Goal: Transaction & Acquisition: Purchase product/service

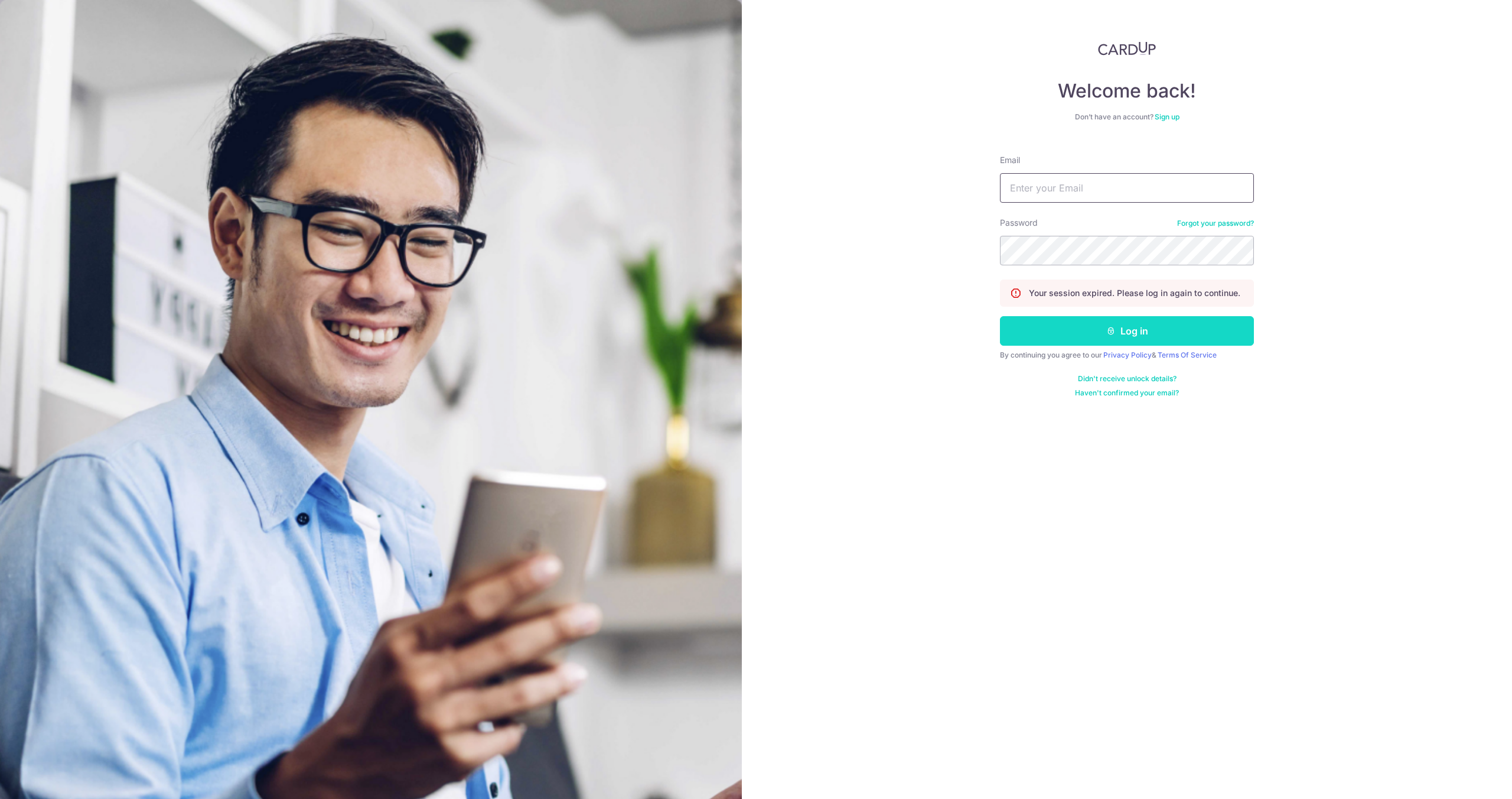
type input "hello@c71.sg"
click at [1119, 320] on button "Log in" at bounding box center [1126, 331] width 254 height 29
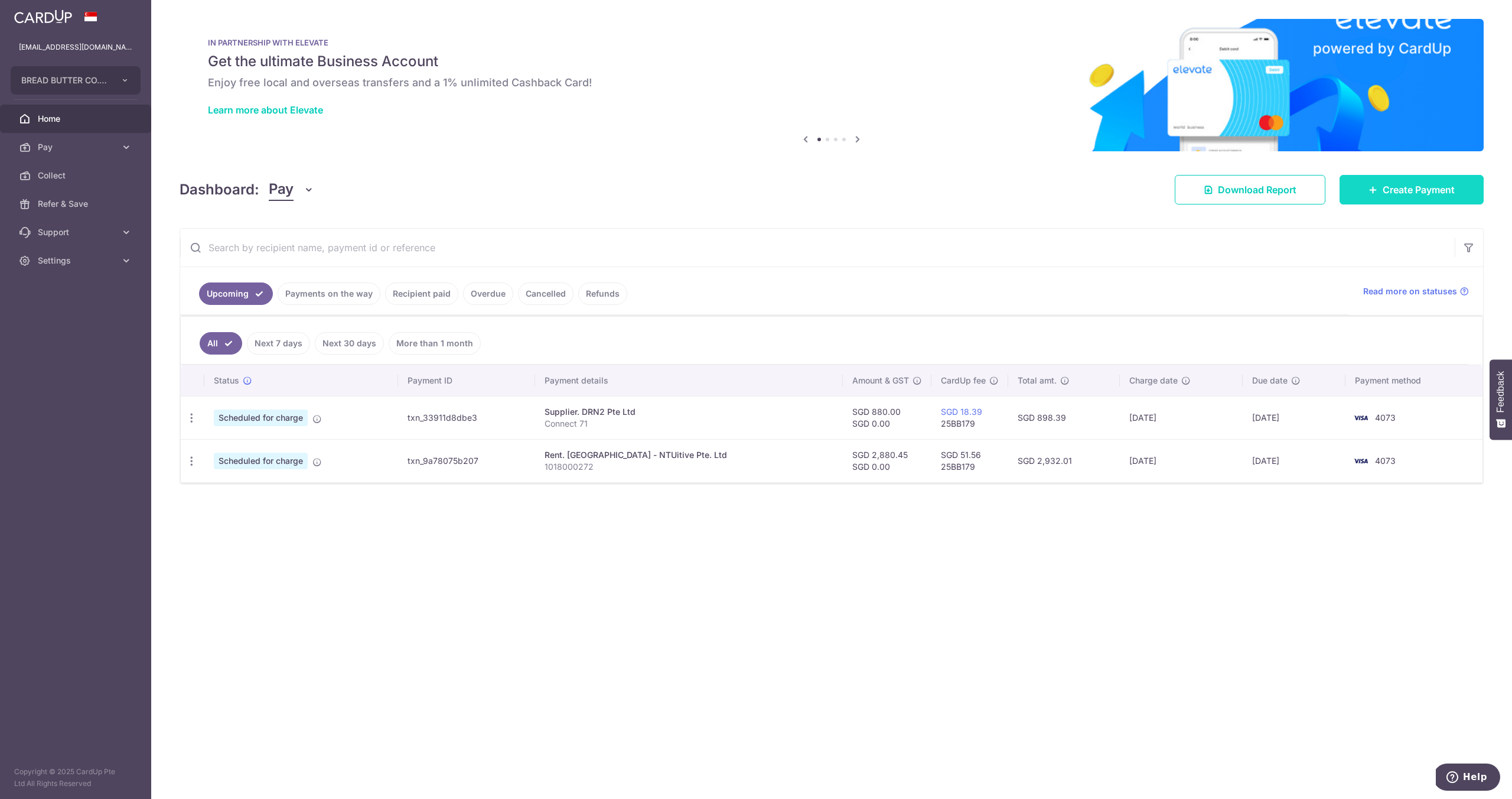
click at [1425, 199] on link "Create Payment" at bounding box center [1412, 190] width 144 height 29
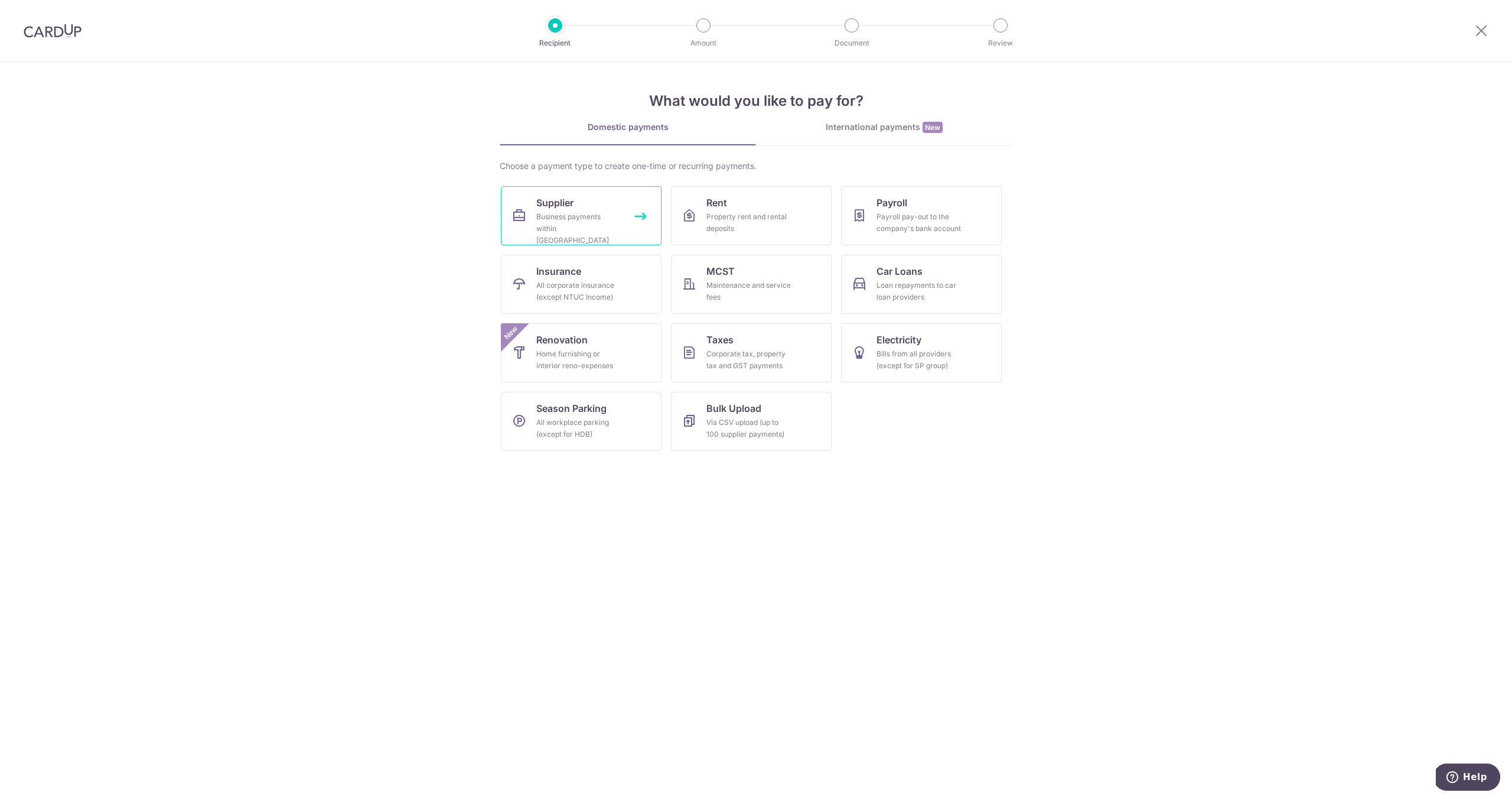
click at [600, 202] on link "Supplier Business payments within Singapore" at bounding box center [581, 216] width 161 height 59
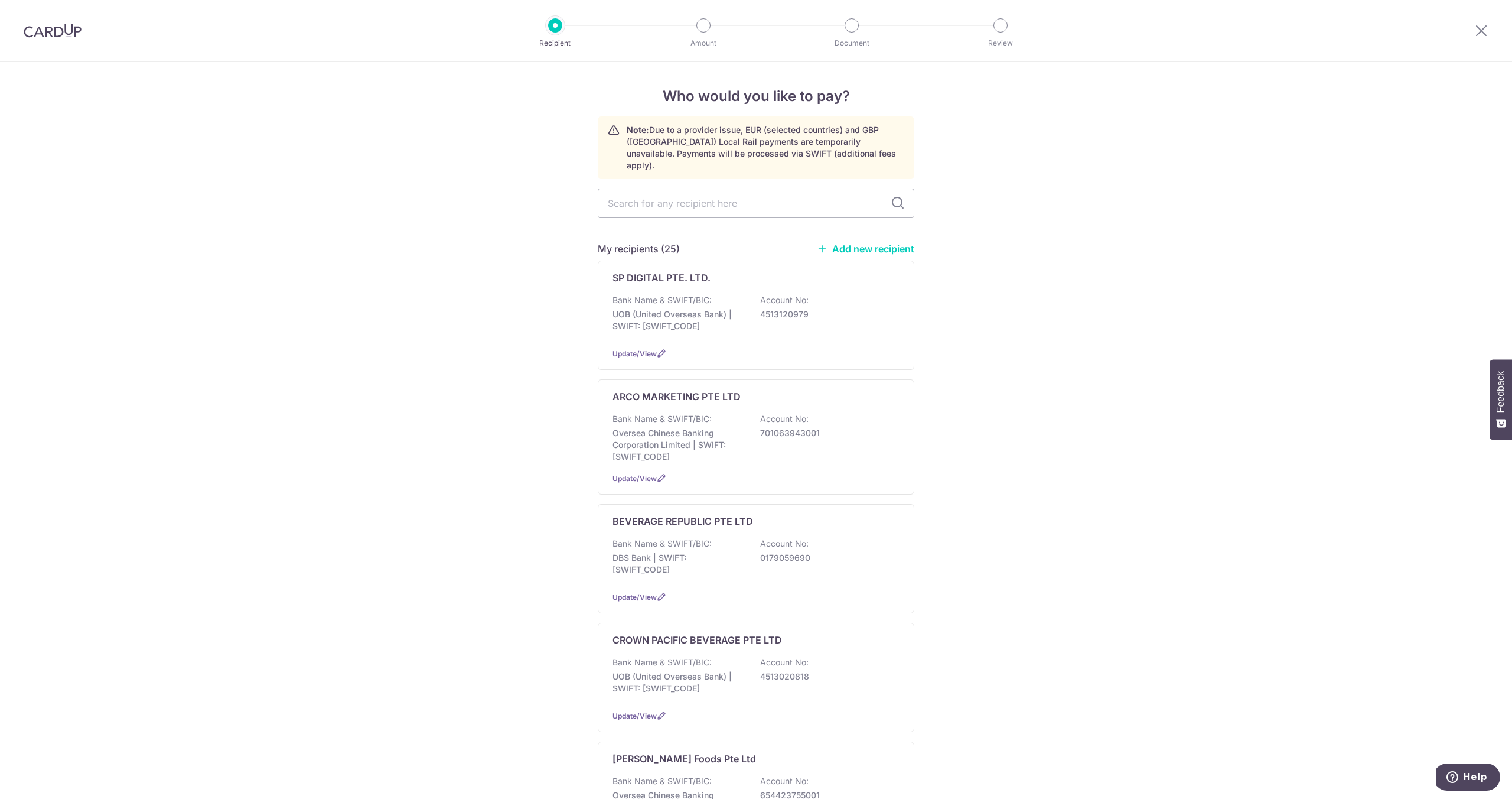
click at [880, 243] on link "Add new recipient" at bounding box center [865, 248] width 97 height 11
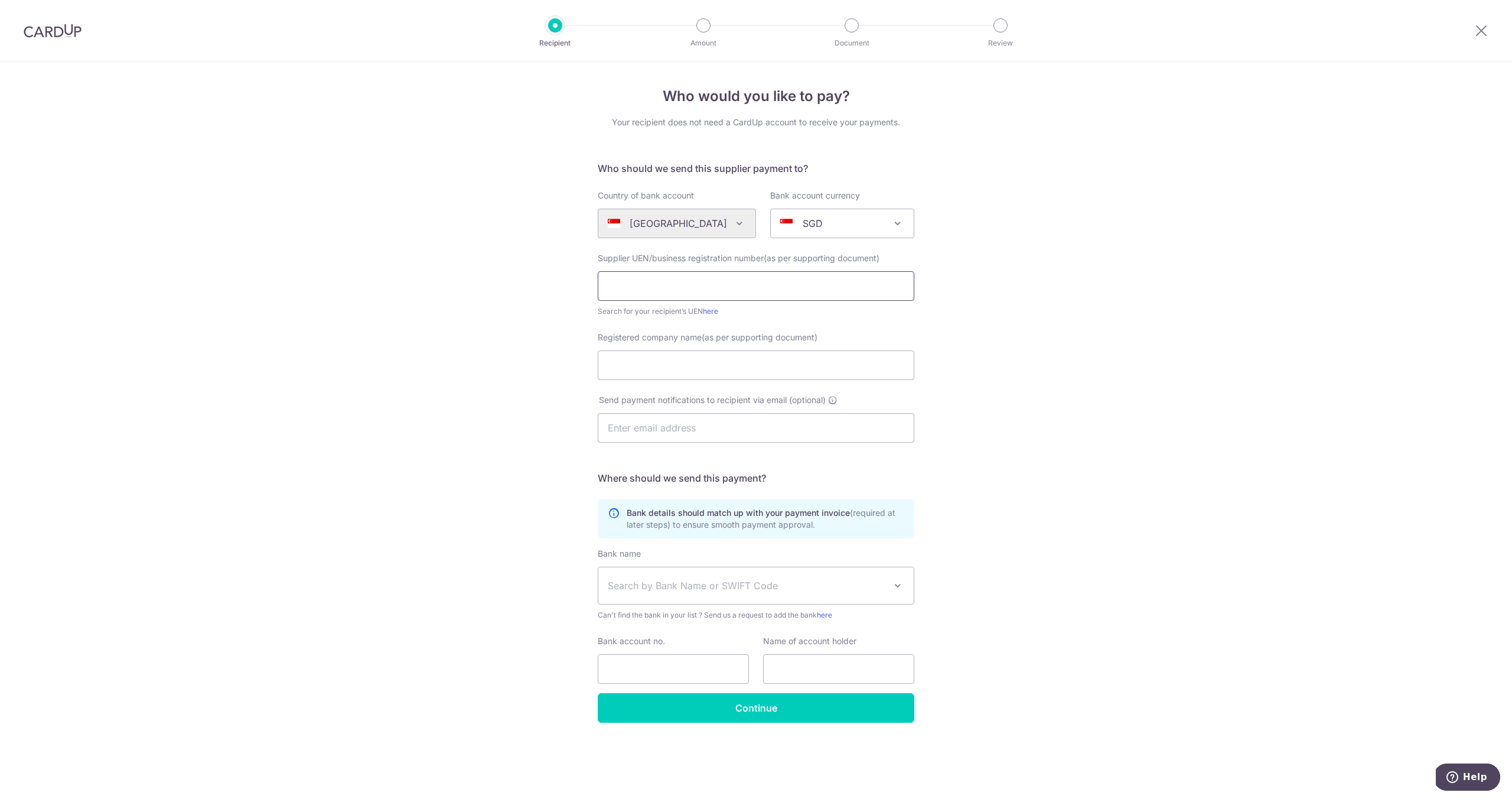
click at [671, 286] on input "text" at bounding box center [756, 286] width 317 height 29
click at [618, 287] on input "text" at bounding box center [756, 286] width 317 height 29
paste input "10 X 120G SMALL INNER BAG"
type input "10 X 120G SMALL INNER BAG"
click at [702, 287] on input "text" at bounding box center [756, 286] width 317 height 29
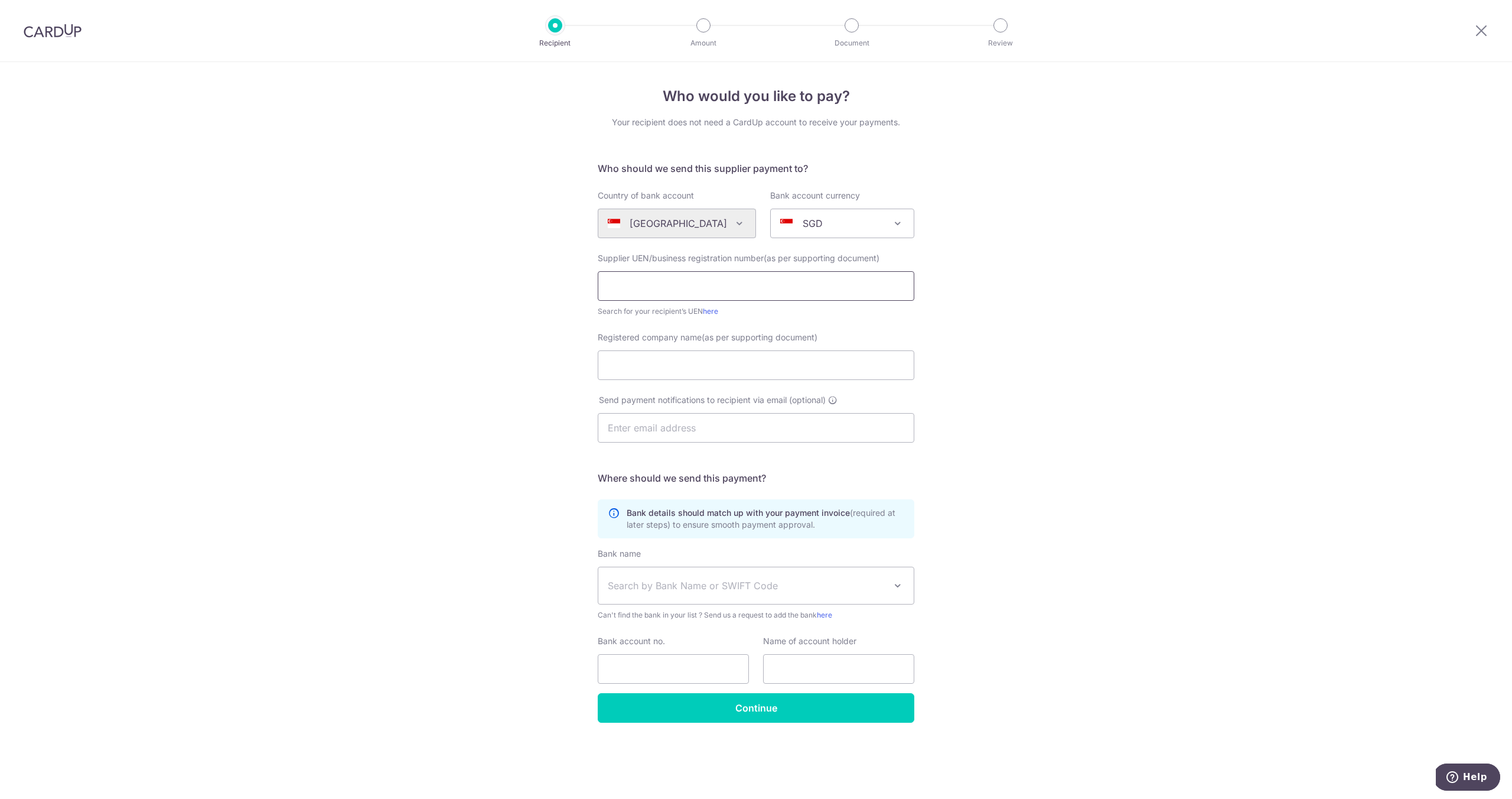
paste input "10 X 120G SMALL INNER BAG"
type input "10 X 120G SMALL INNER BAG"
type input "201543016C"
type input "LADYBIRD PEST MANAGEMENT PTE LTD"
type input "enquiry@ladybird.com.sg"
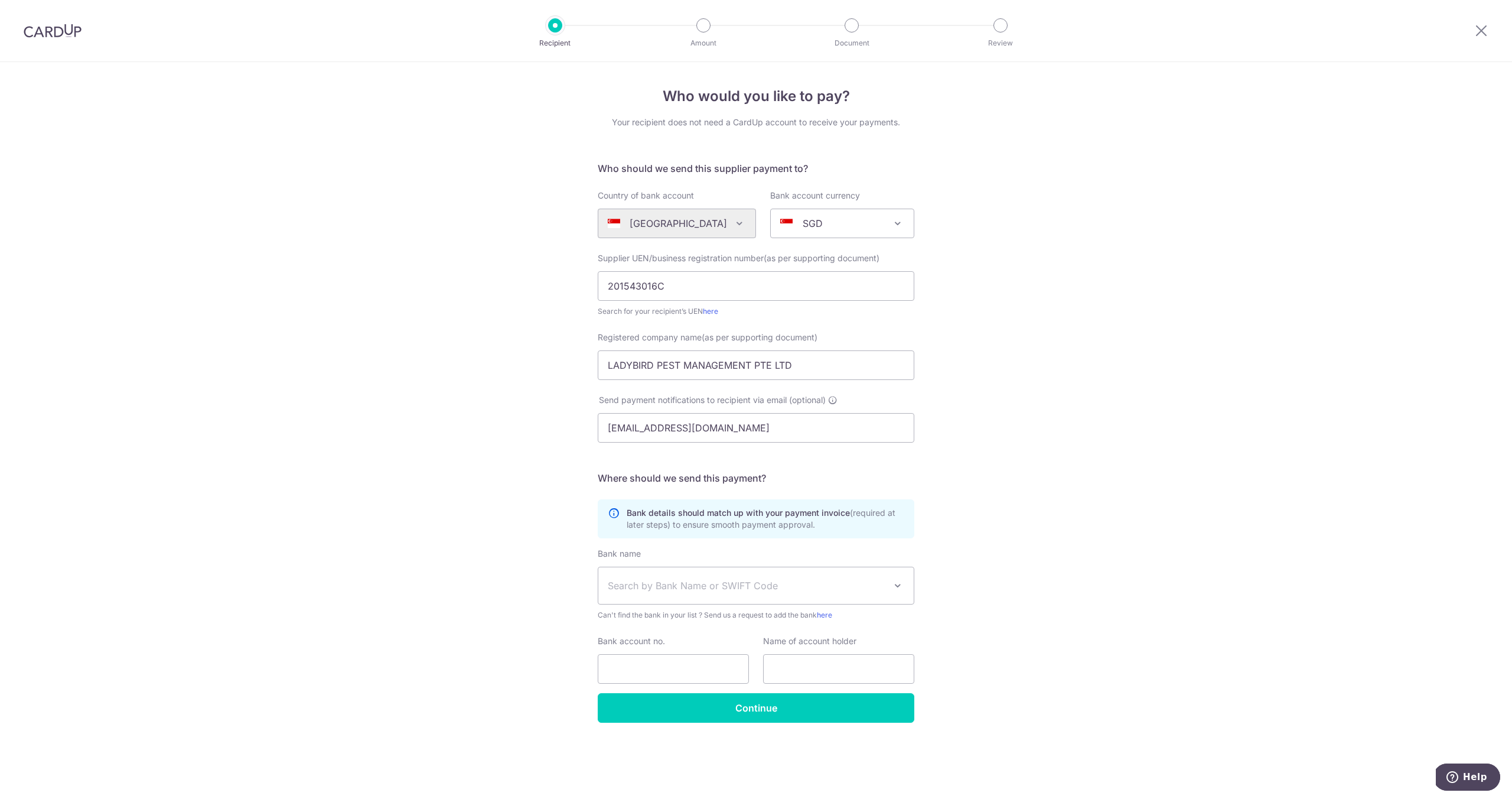
click at [765, 591] on span "Search by Bank Name or SWIFT Code" at bounding box center [747, 585] width 278 height 14
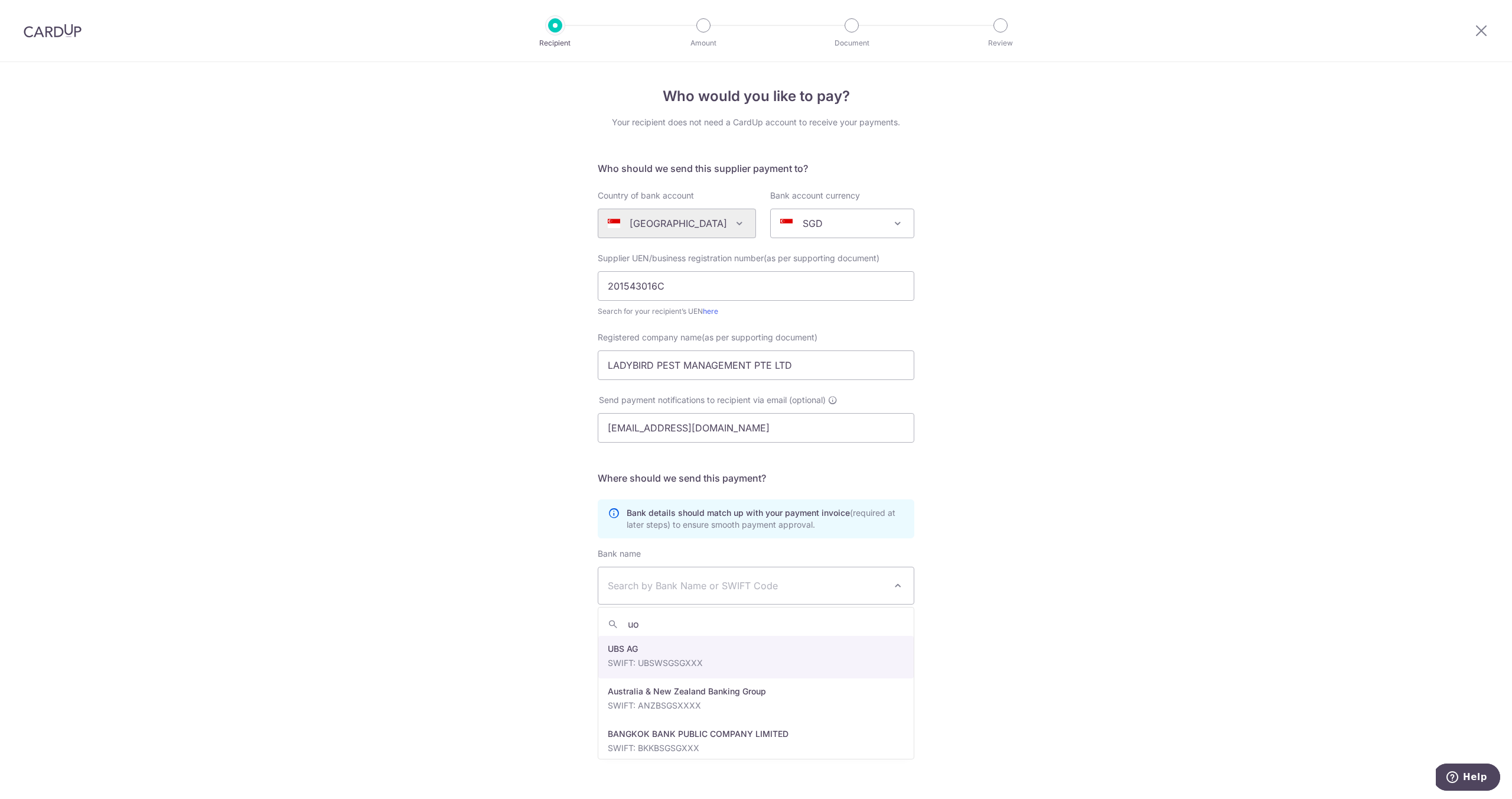
type input "uob"
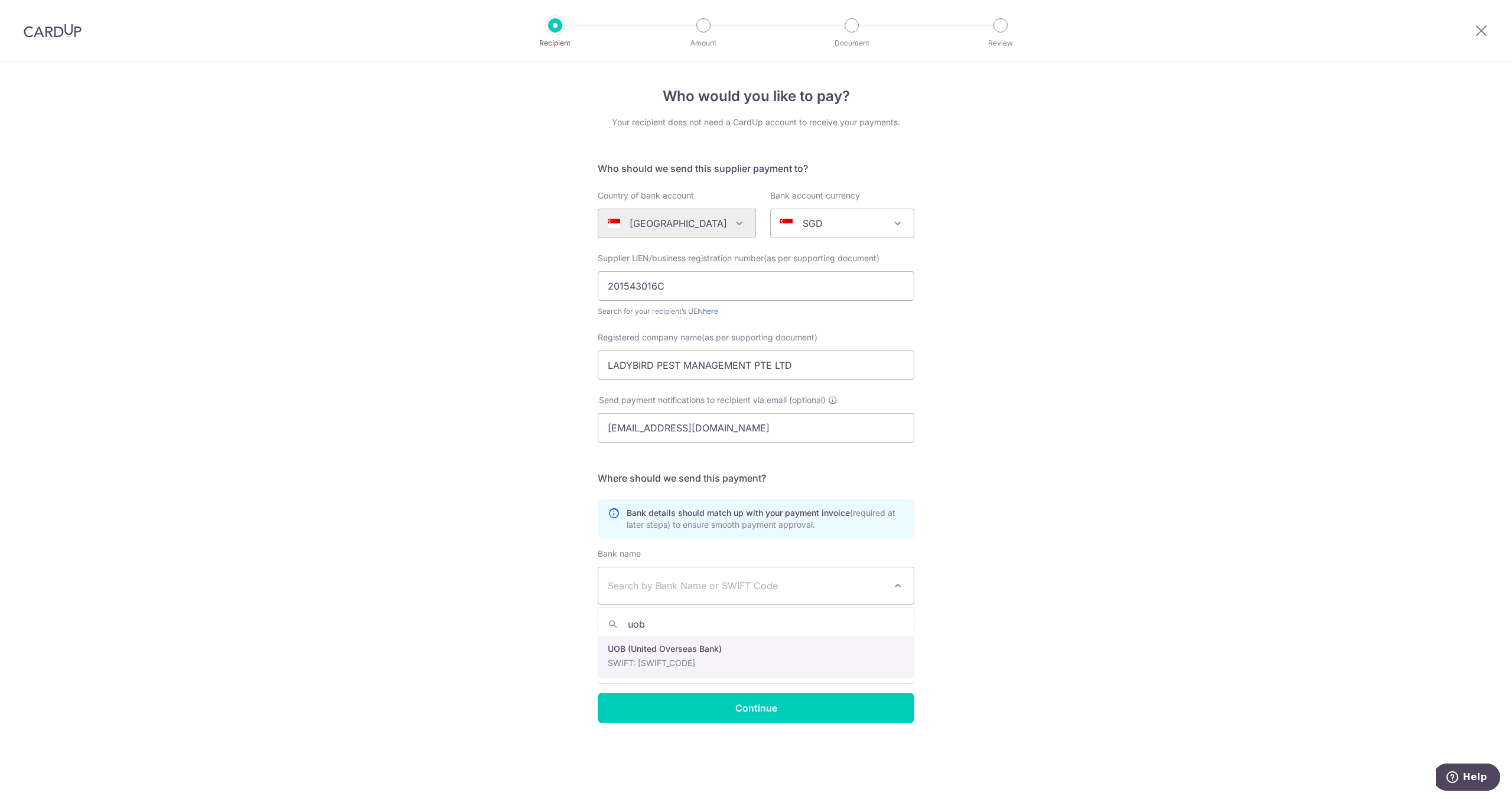
select select "18"
click at [653, 666] on input "Bank account no." at bounding box center [673, 669] width 151 height 29
paste input "10 X 120G SMALL INNER BAG"
type input "10 X 120G SMALL INNER BAG"
click at [679, 678] on input "Bank account no." at bounding box center [673, 669] width 151 height 29
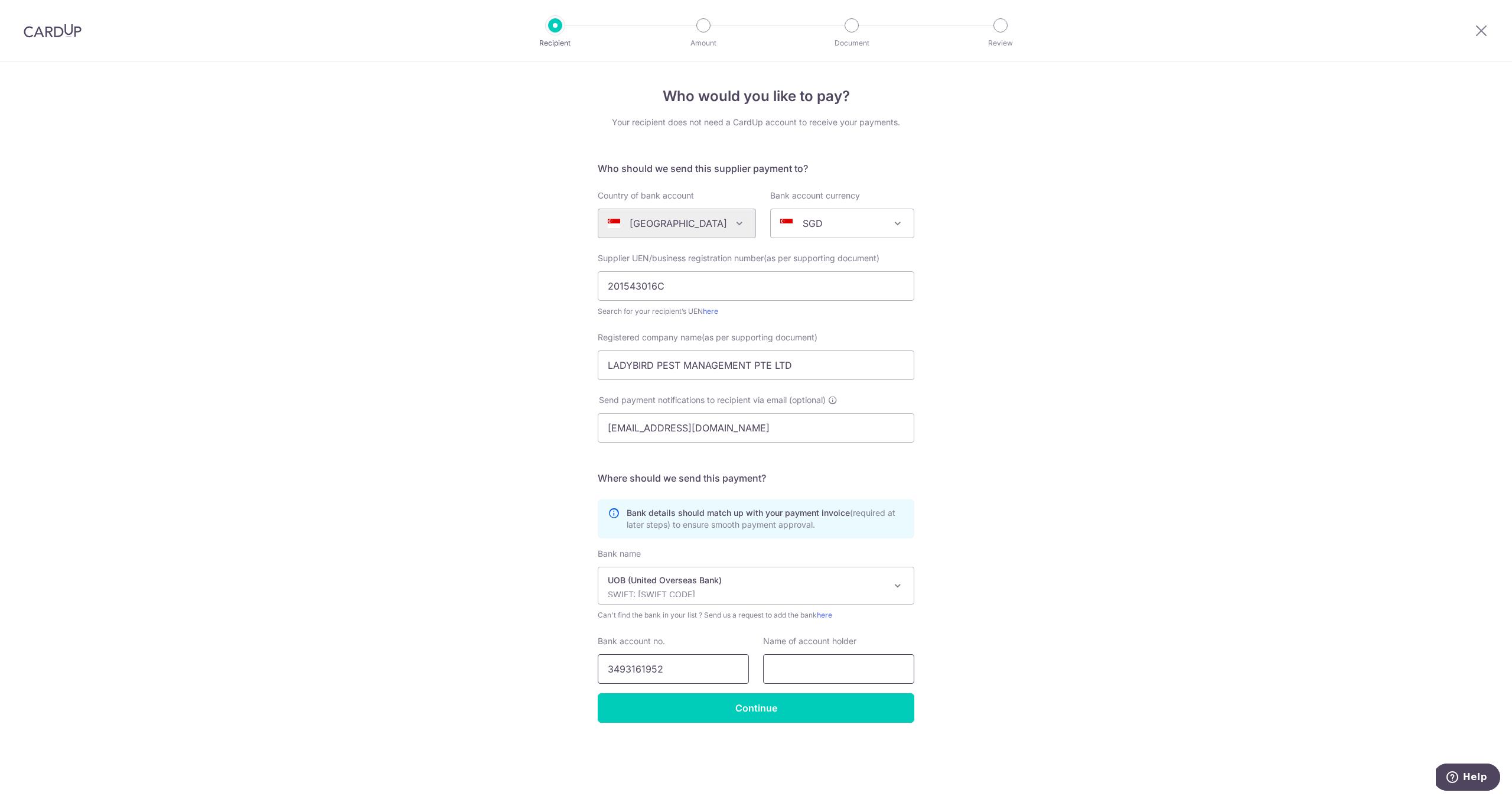
type input "3493161952"
click at [826, 663] on input "text" at bounding box center [838, 669] width 151 height 29
click at [720, 375] on input "LADYBIRD PEST MANAGEMENT PTE LTD" at bounding box center [756, 365] width 317 height 29
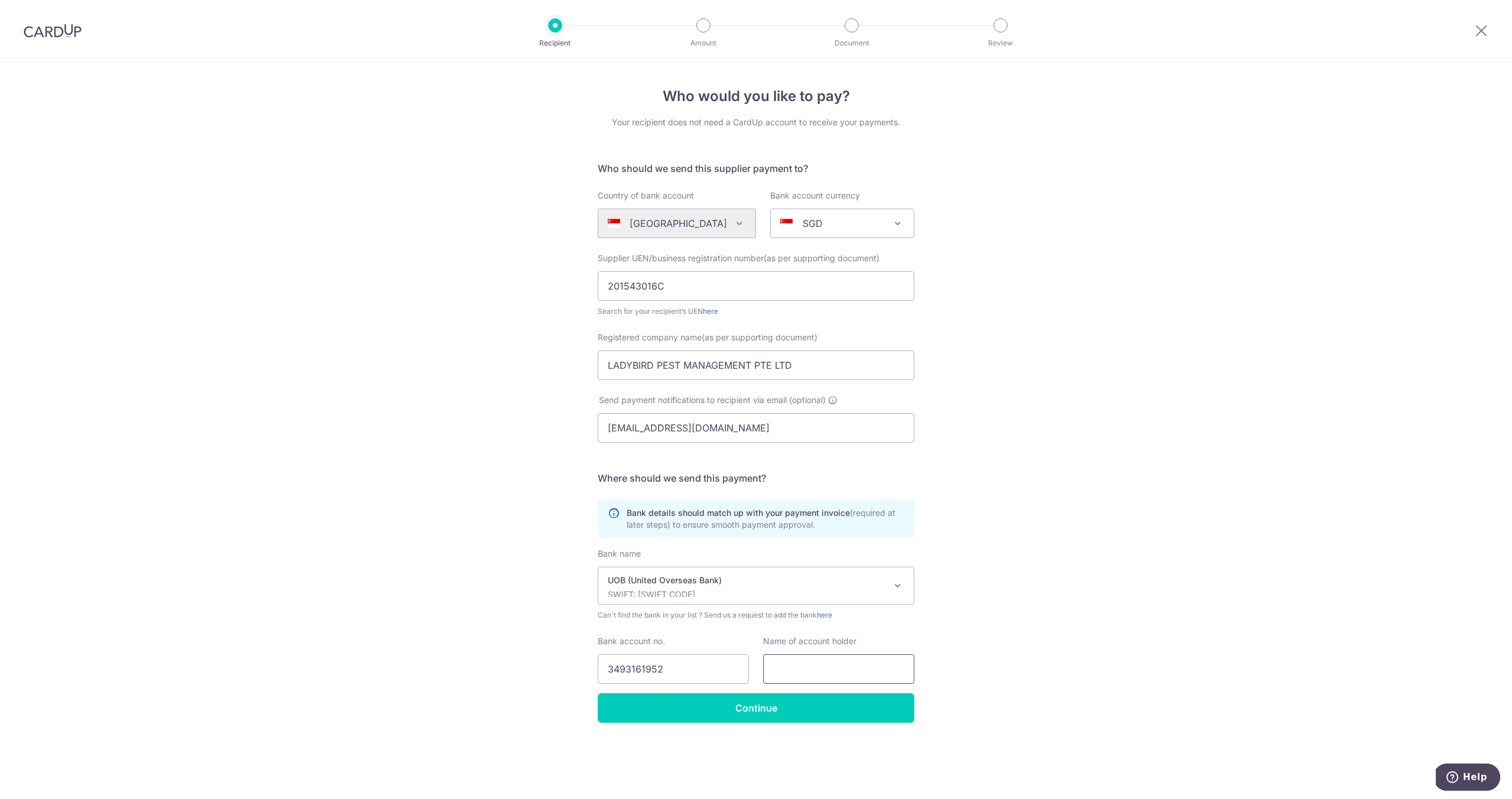
click at [828, 671] on input "text" at bounding box center [838, 669] width 151 height 29
paste input "LADYBIRD PEST MANAGEMENT PTE LTD"
type input "LADYBIRD PEST MANAGEMENT PTE LTD"
click at [1046, 688] on div "Who would you like to pay? Your recipient does not need a CardUp account to rec…" at bounding box center [756, 431] width 1512 height 737
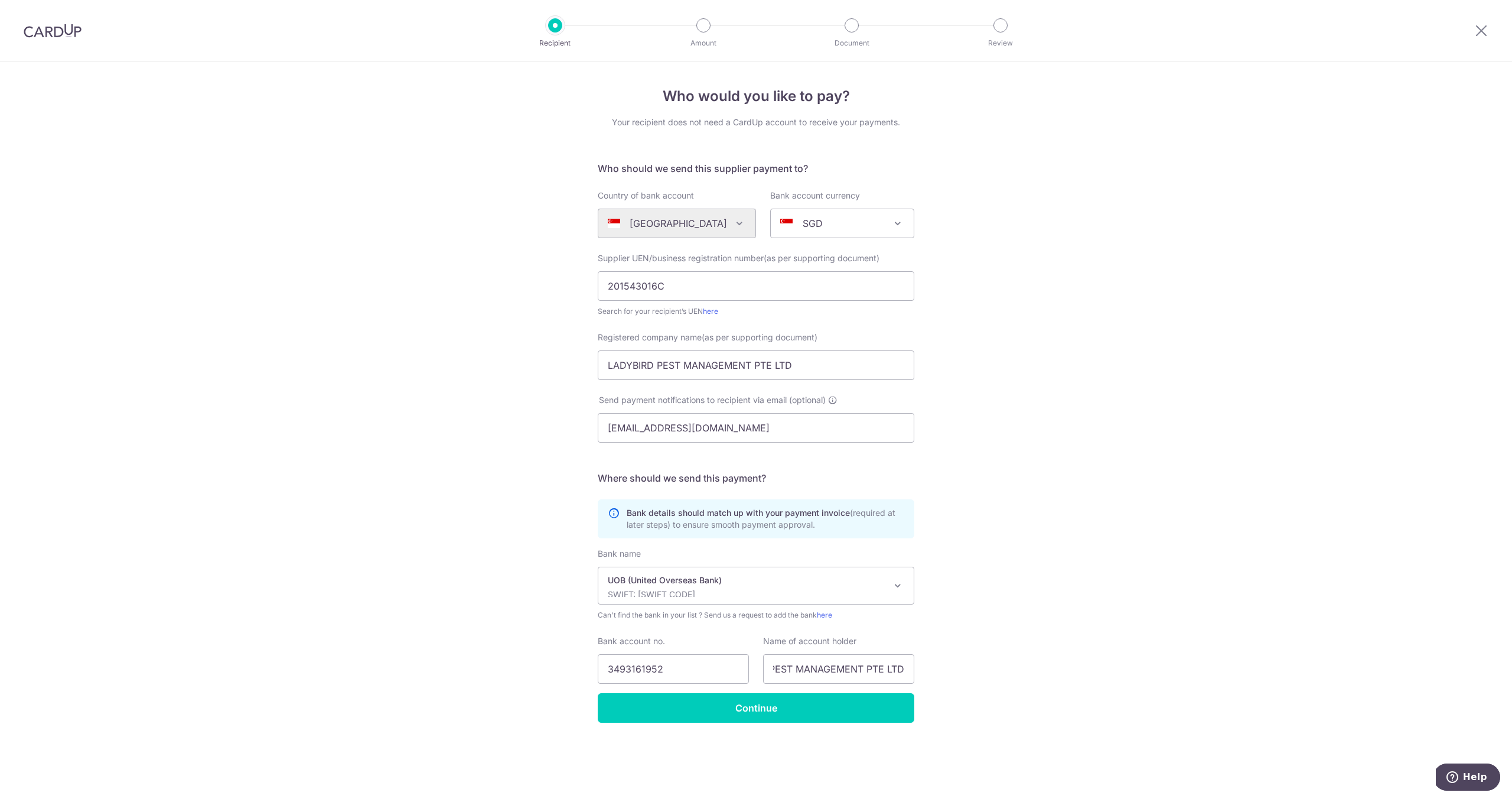
scroll to position [0, 0]
click at [831, 720] on input "Continue" at bounding box center [756, 707] width 317 height 29
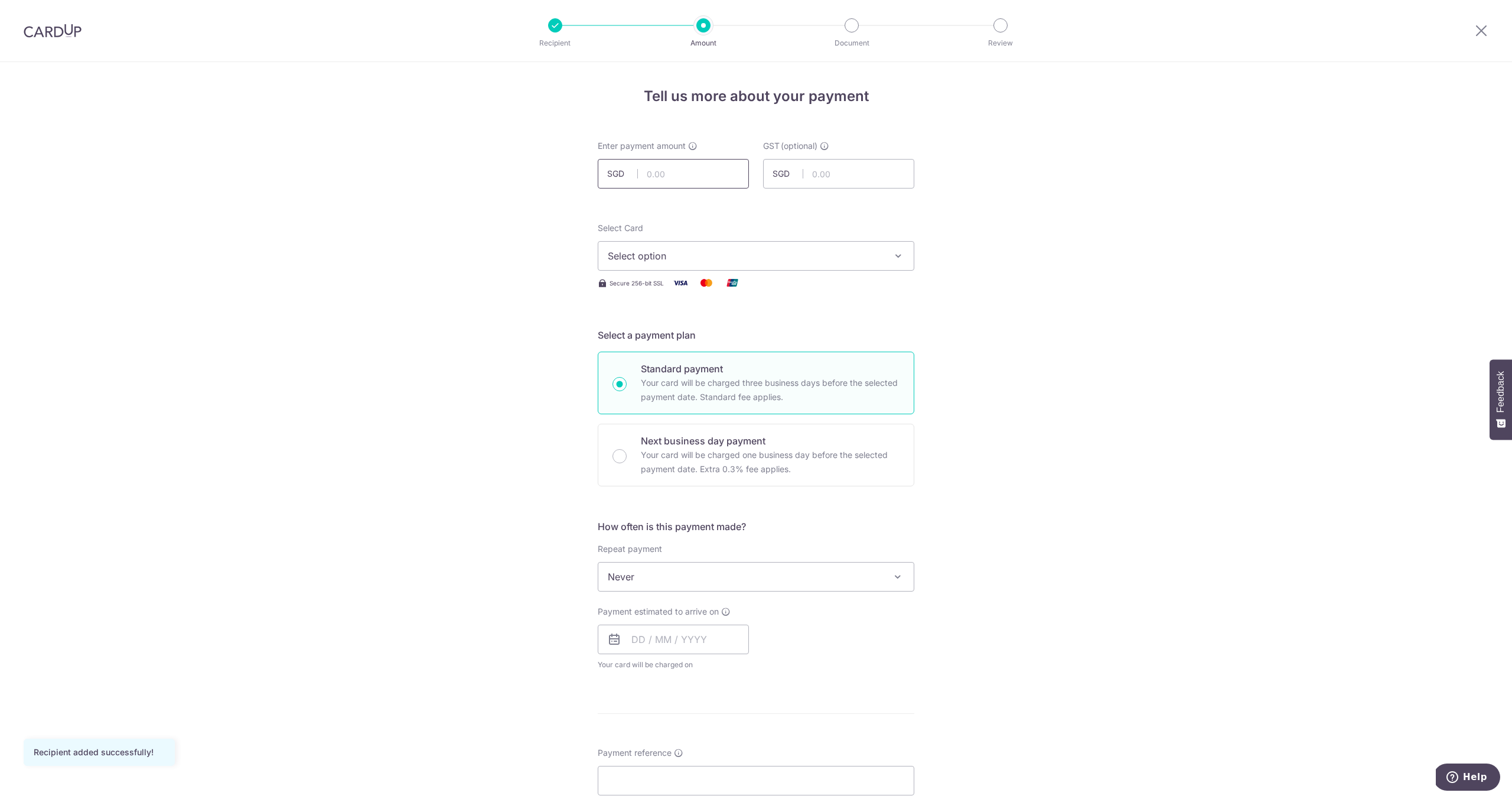
click at [685, 163] on input "text" at bounding box center [673, 174] width 151 height 29
type input "960.00"
click at [832, 263] on button "Select option" at bounding box center [756, 256] width 317 height 29
click at [799, 371] on span "**** 4073" at bounding box center [756, 368] width 297 height 14
click at [671, 641] on input "text" at bounding box center [673, 639] width 151 height 29
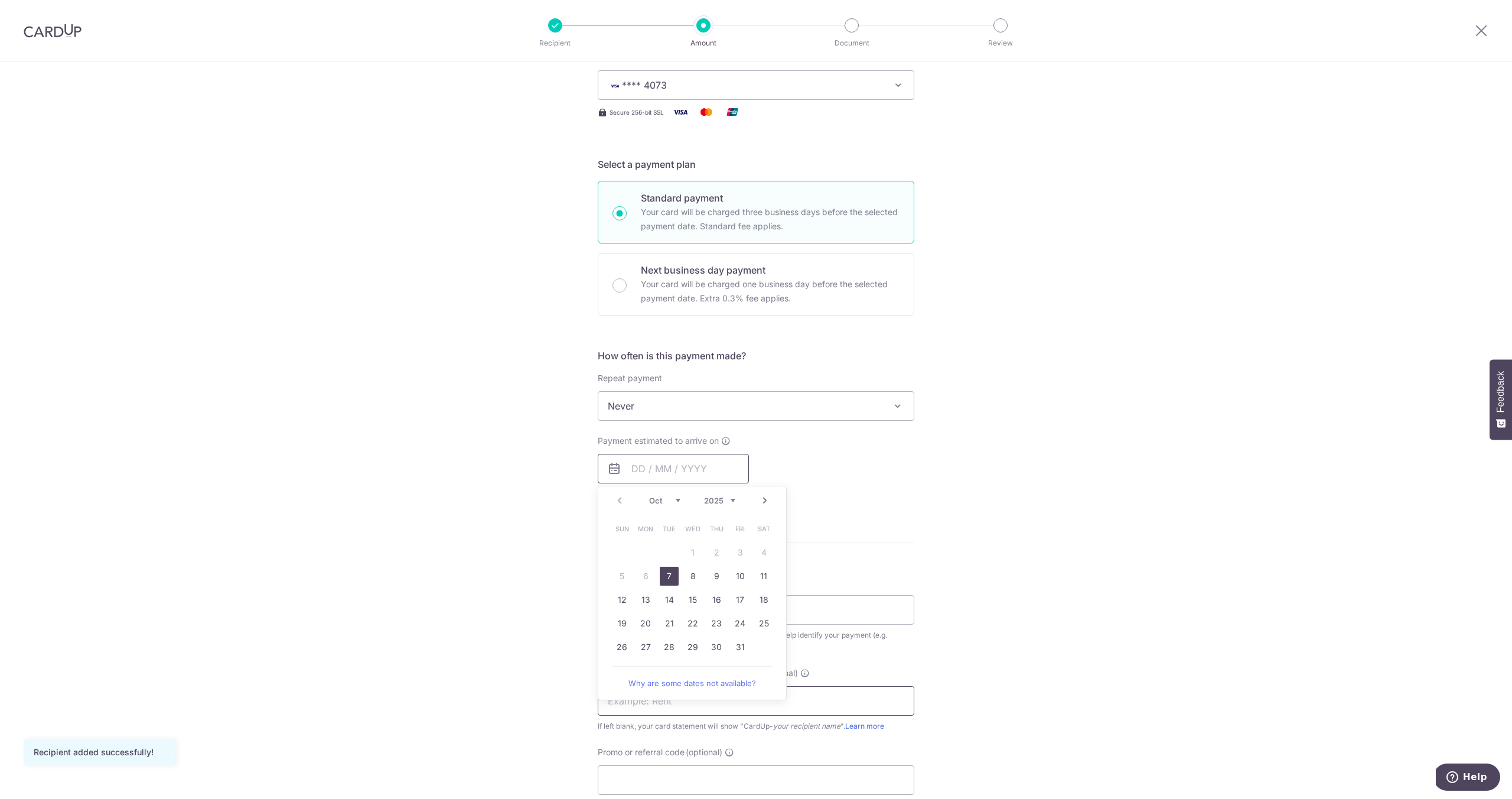
scroll to position [249, 0]
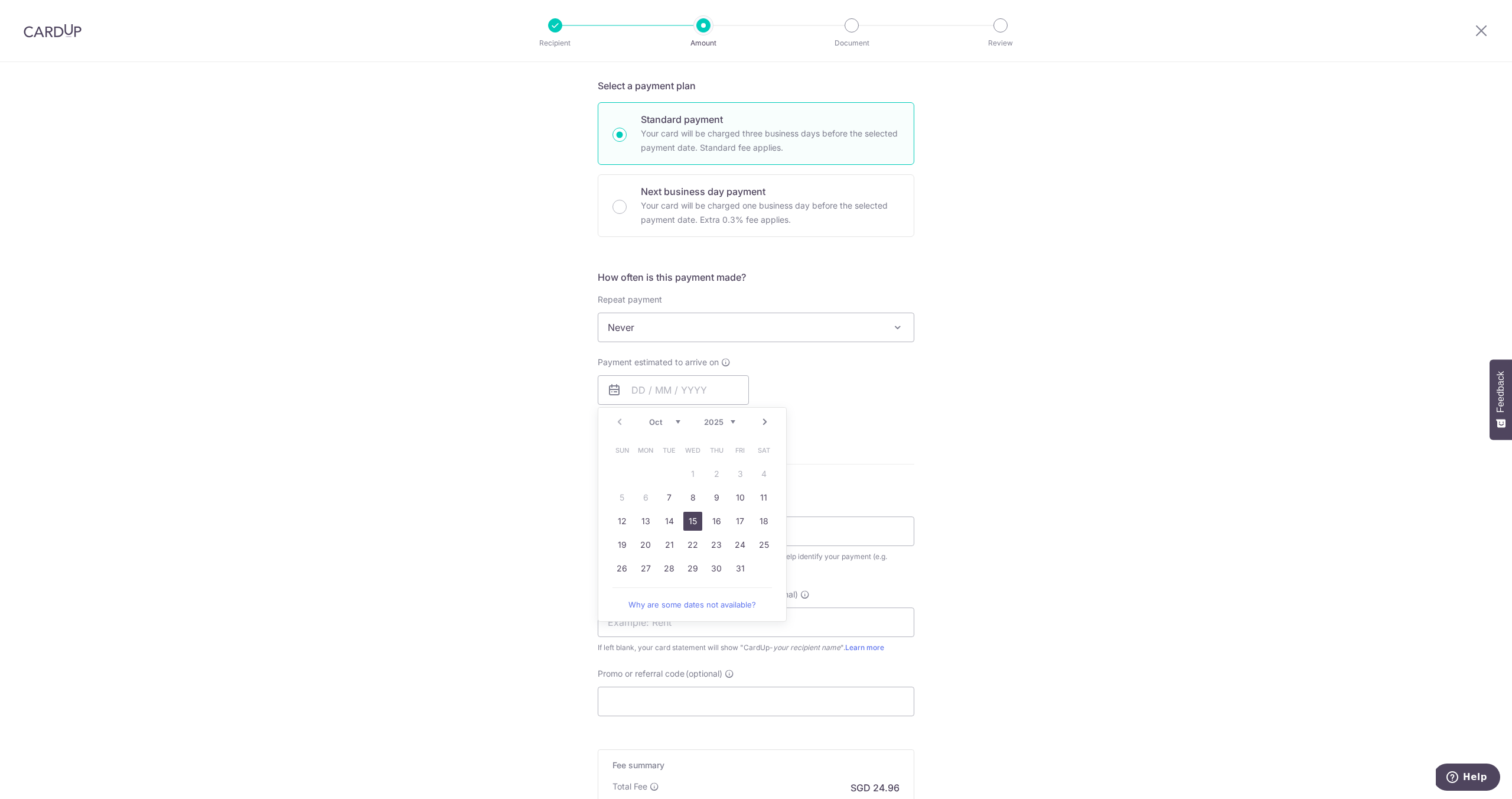
click at [690, 520] on link "15" at bounding box center [693, 520] width 19 height 19
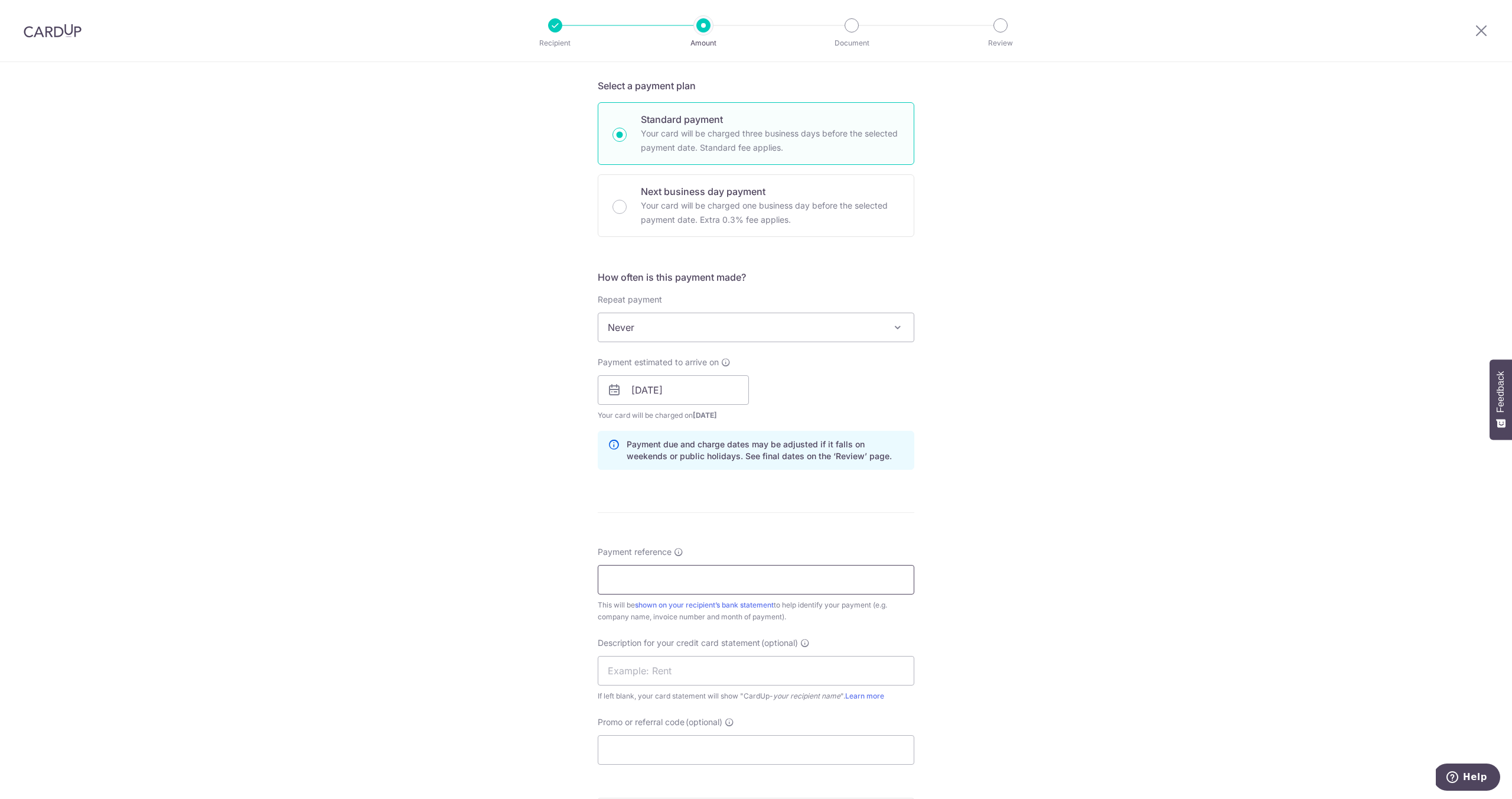
click at [677, 577] on input "Payment reference" at bounding box center [756, 579] width 317 height 29
click at [676, 391] on input "15/10/2025" at bounding box center [673, 390] width 151 height 29
click at [738, 486] on td "10" at bounding box center [740, 497] width 24 height 24
type input "10/10/2025"
click at [742, 498] on form "Enter payment amount SGD 960.00 960.00 GST (optional) SGD Recipient added succe…" at bounding box center [756, 422] width 317 height 1063
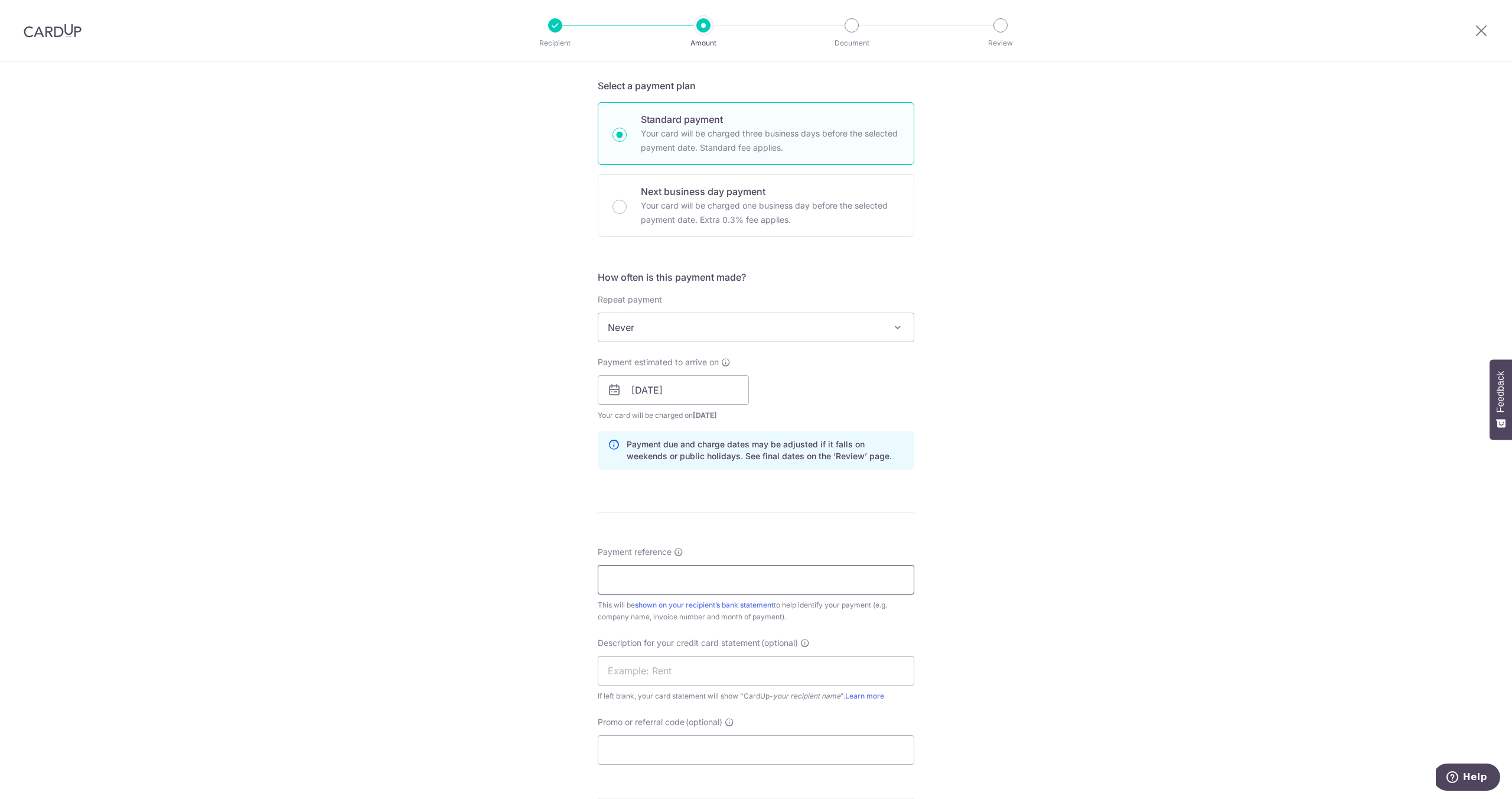
click at [688, 573] on input "Payment reference" at bounding box center [756, 579] width 317 height 29
type input "PEST CONTROL"
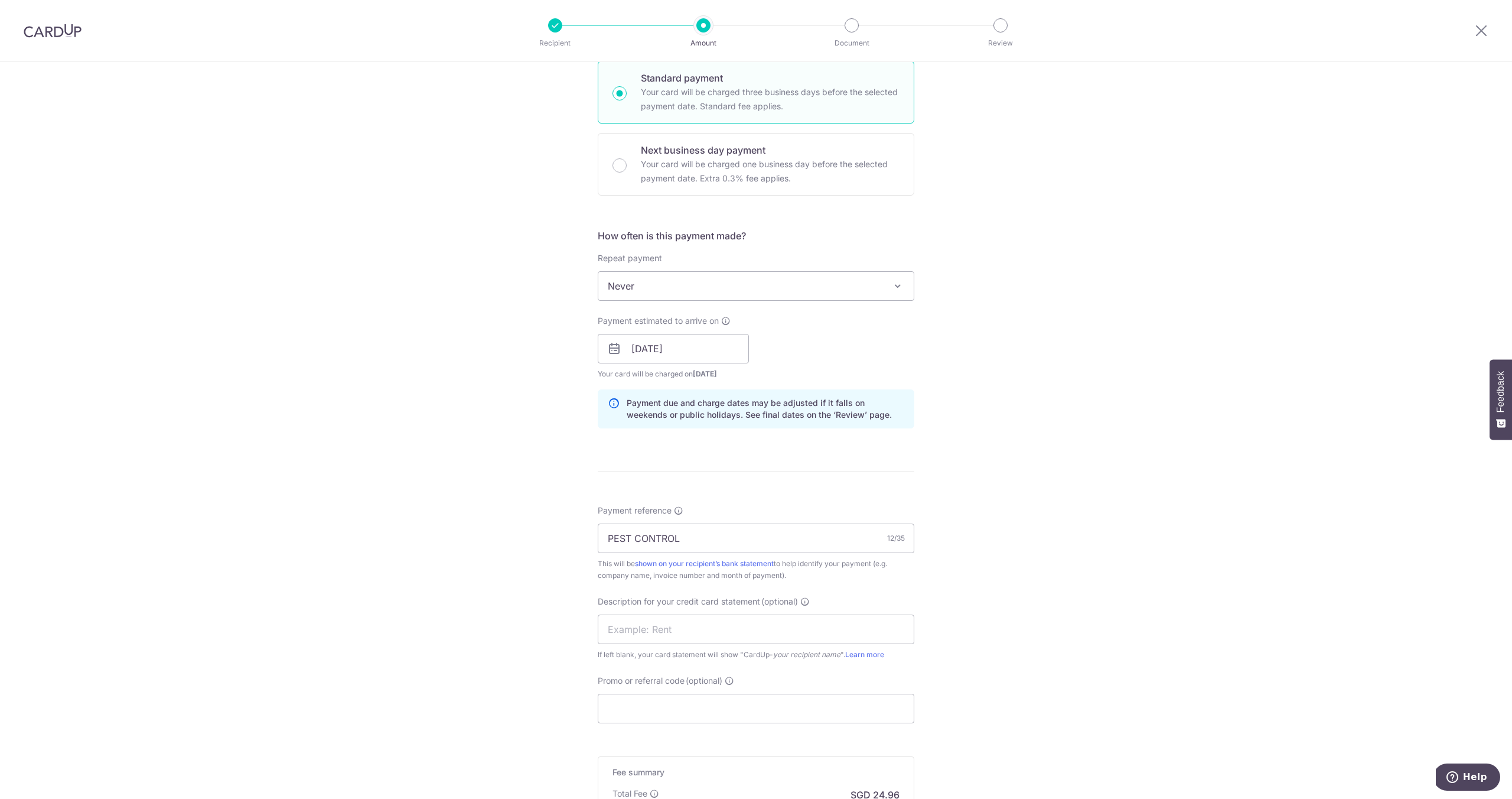
scroll to position [345, 0]
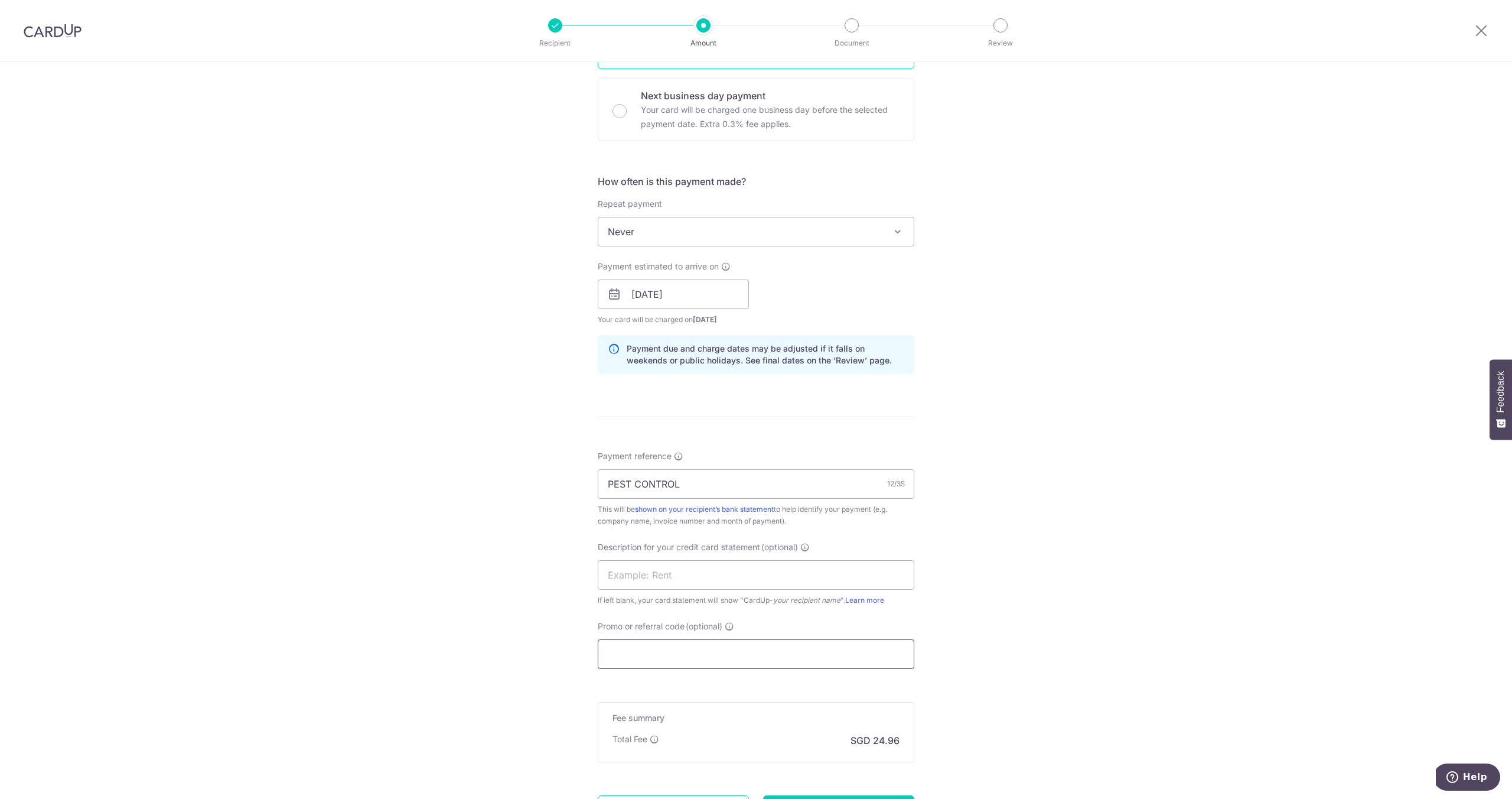
paste input "25BB179"
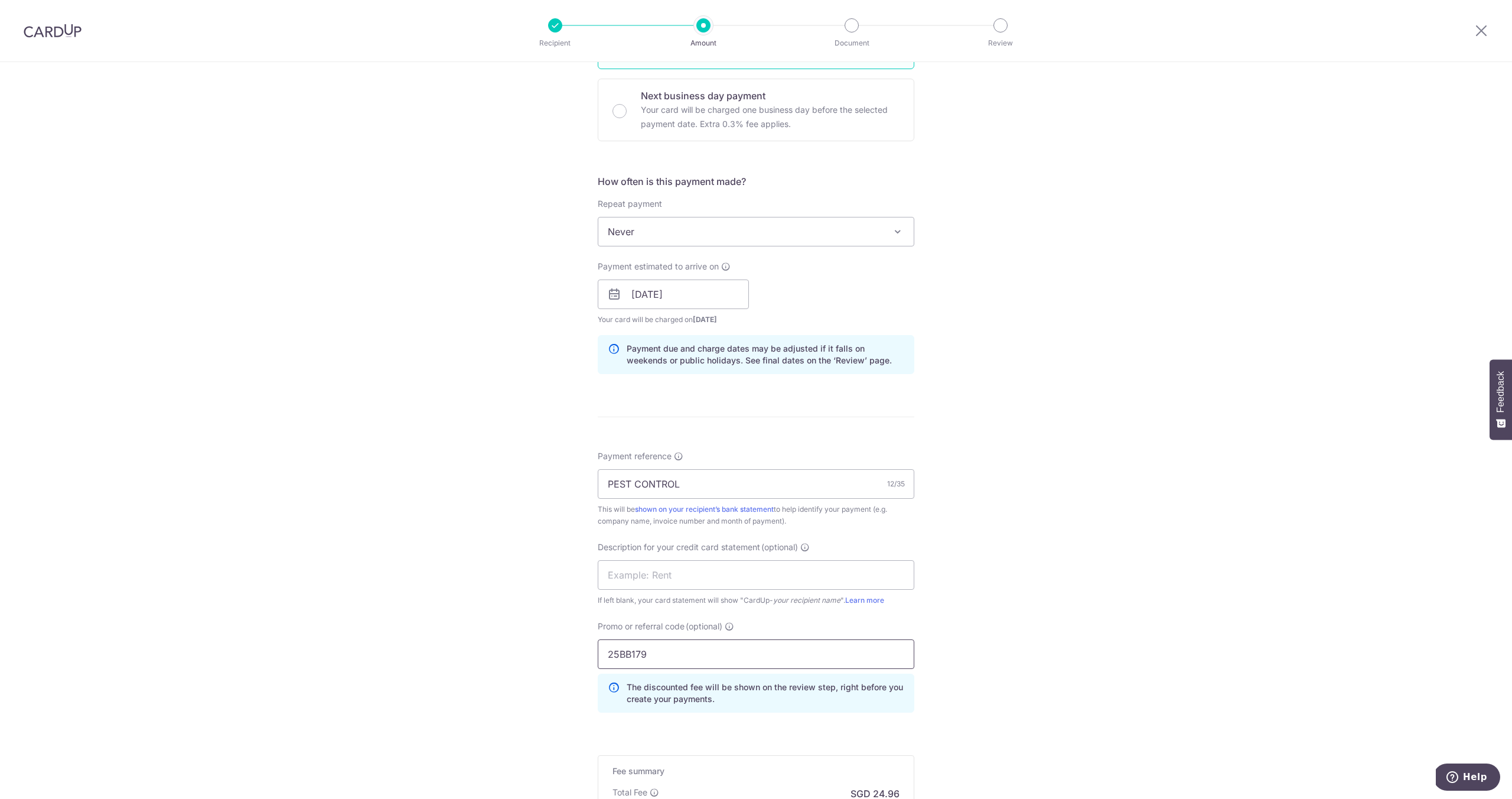
type input "25BB179"
click at [545, 624] on div "Tell us more about your payment Enter payment amount SGD 960.00 960.00 GST (opt…" at bounding box center [756, 341] width 1512 height 1249
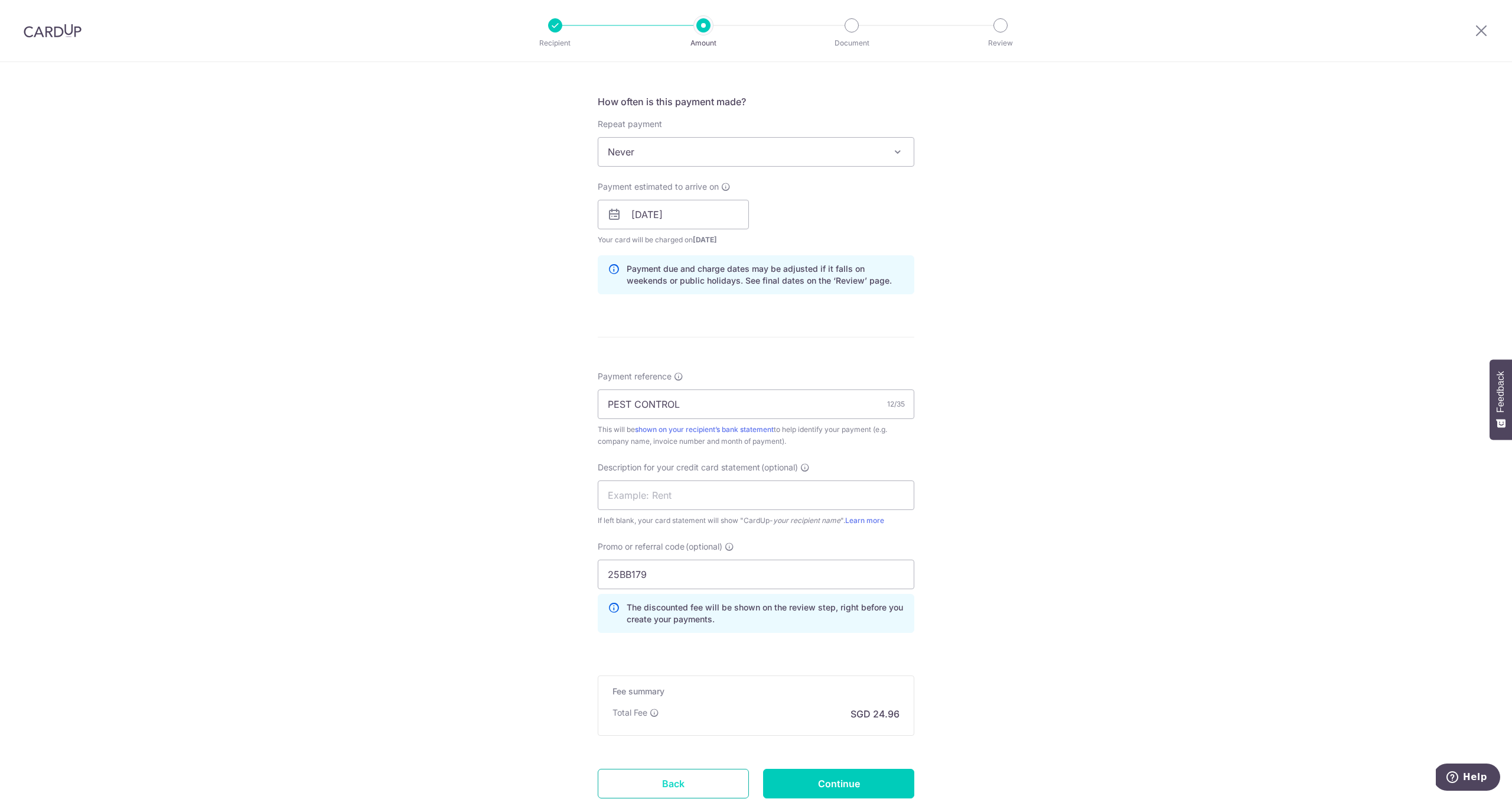
scroll to position [513, 0]
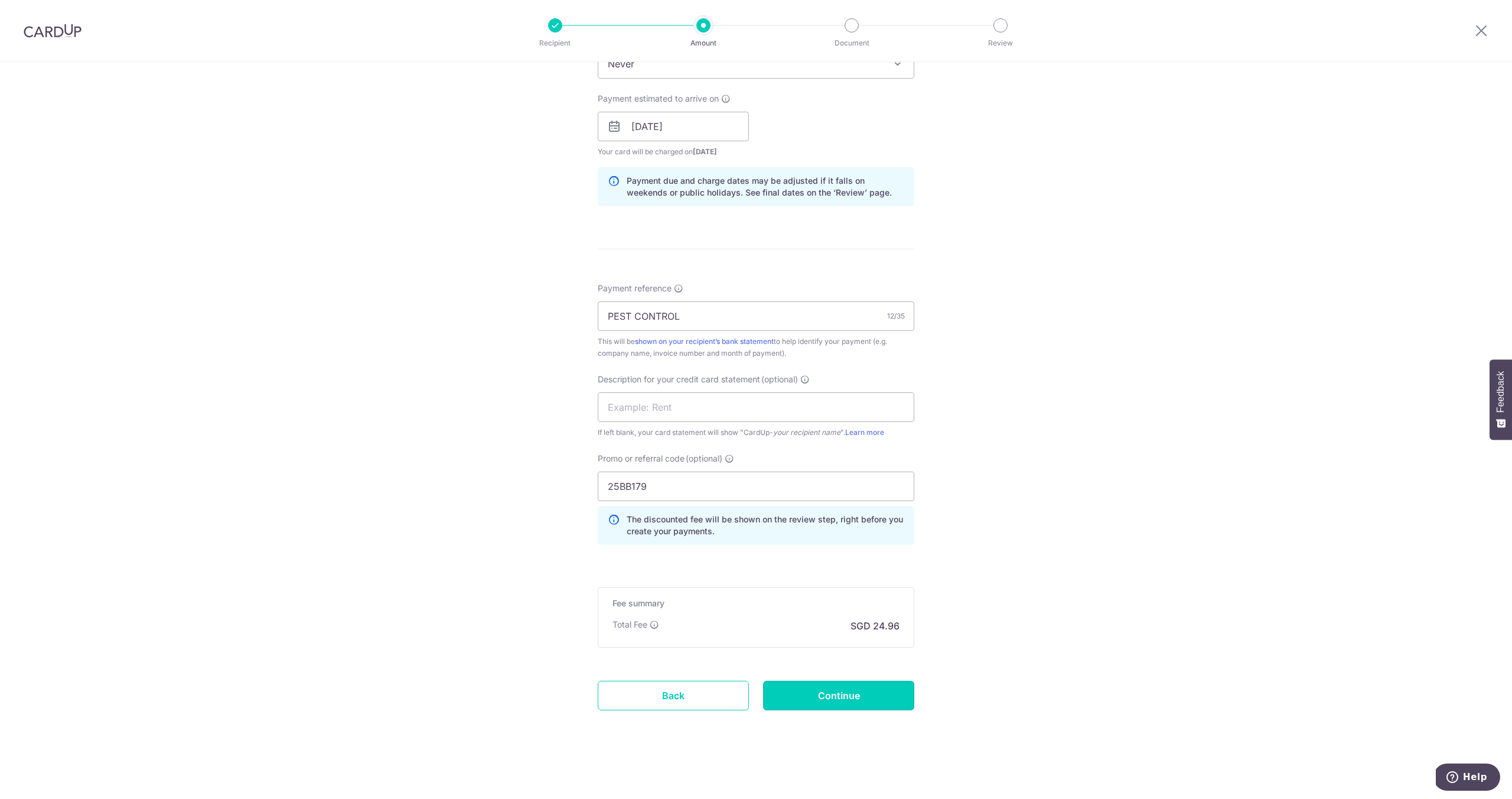
click at [901, 697] on input "Continue" at bounding box center [838, 695] width 151 height 29
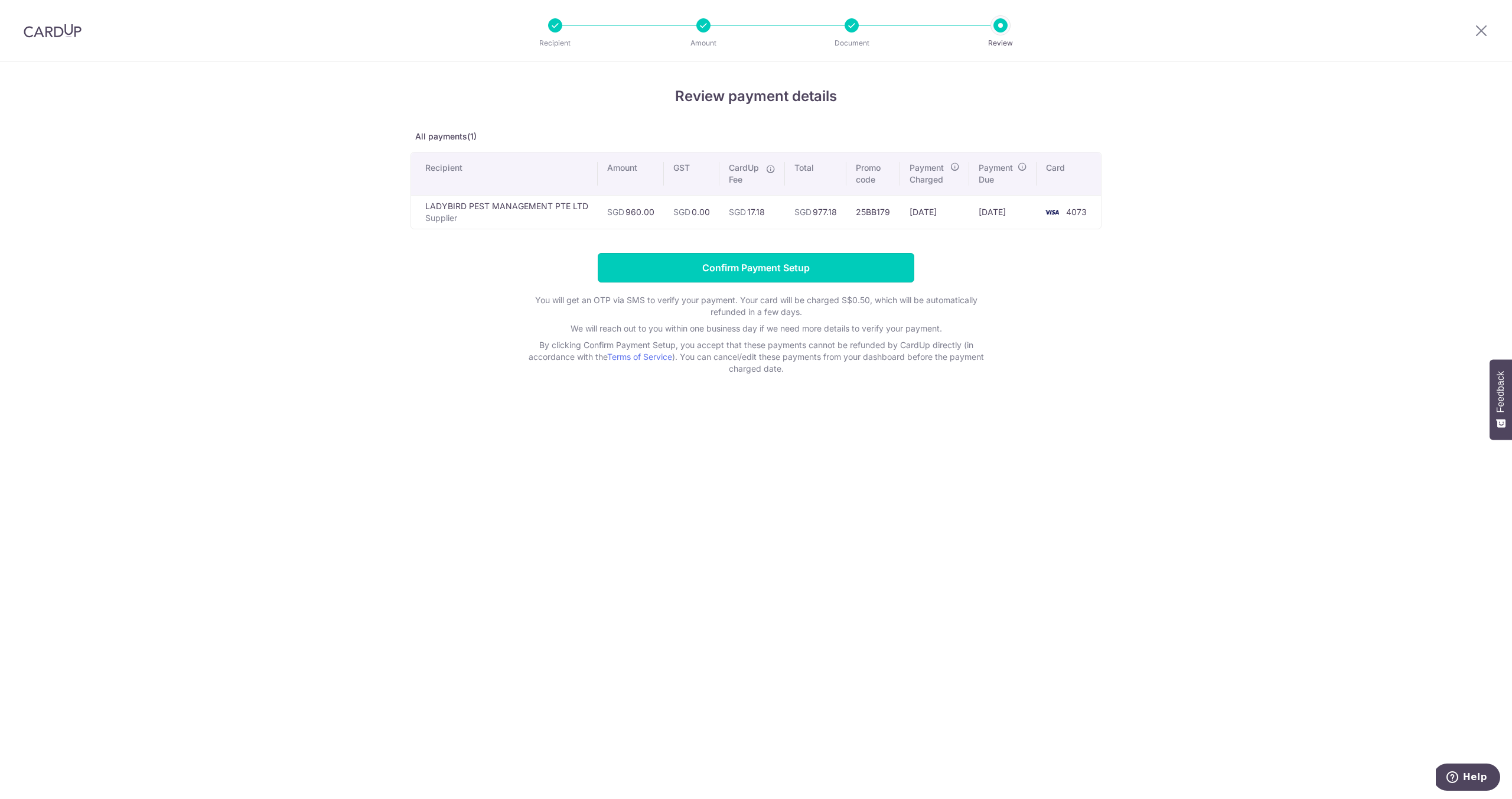
click at [733, 264] on input "Confirm Payment Setup" at bounding box center [756, 267] width 317 height 29
